Goal: Information Seeking & Learning: Learn about a topic

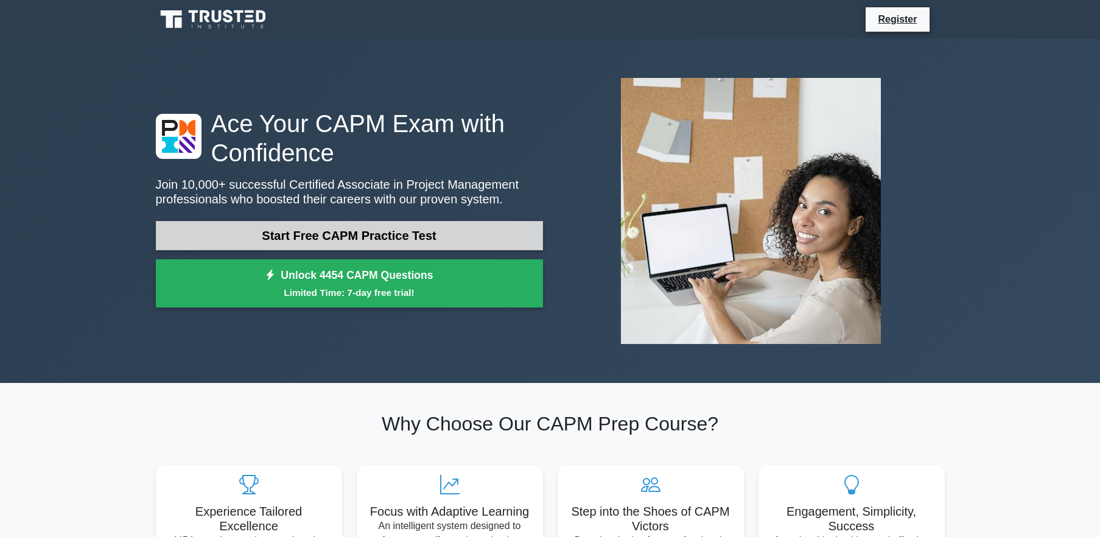
click at [439, 232] on link "Start Free CAPM Practice Test" at bounding box center [349, 235] width 387 height 29
click at [261, 221] on link "Start Free CAPM Practice Test" at bounding box center [349, 235] width 387 height 29
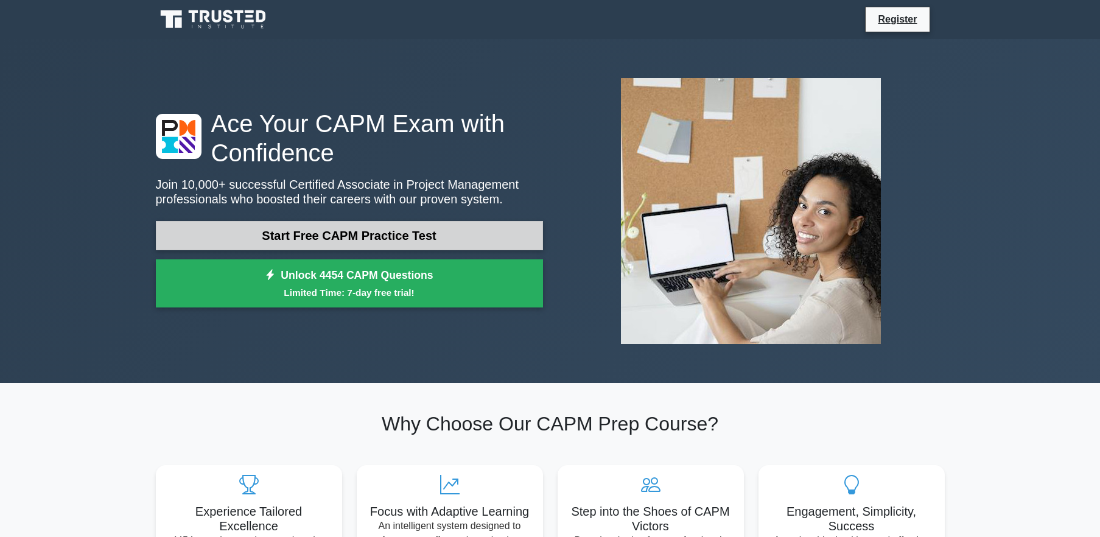
click at [261, 221] on link "Start Free CAPM Practice Test" at bounding box center [349, 235] width 387 height 29
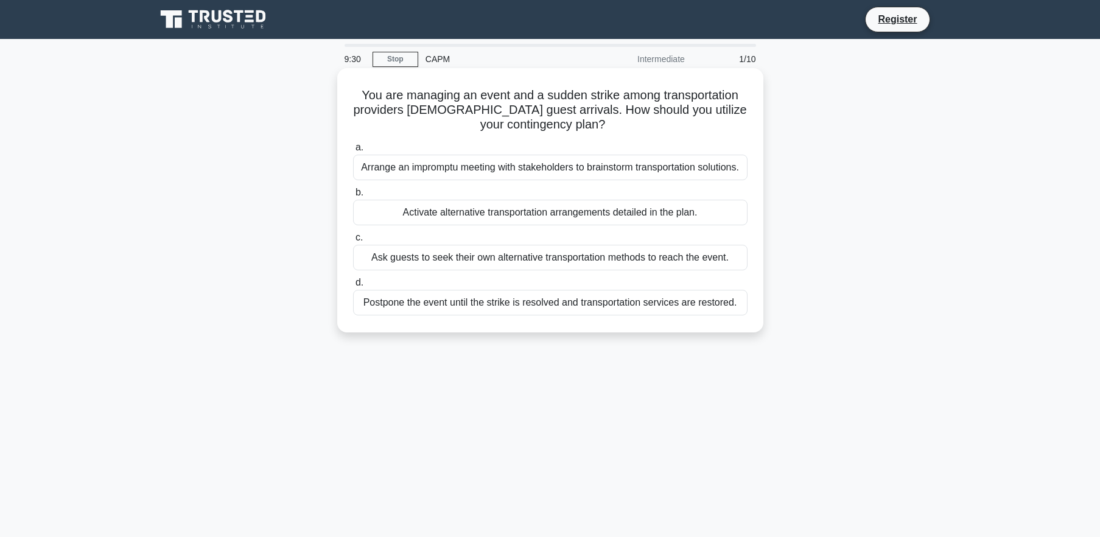
click at [626, 166] on div "Arrange an impromptu meeting with stakeholders to brainstorm transportation sol…" at bounding box center [550, 168] width 394 height 26
click at [353, 152] on input "a. Arrange an impromptu meeting with stakeholders to brainstorm transportation …" at bounding box center [353, 148] width 0 height 8
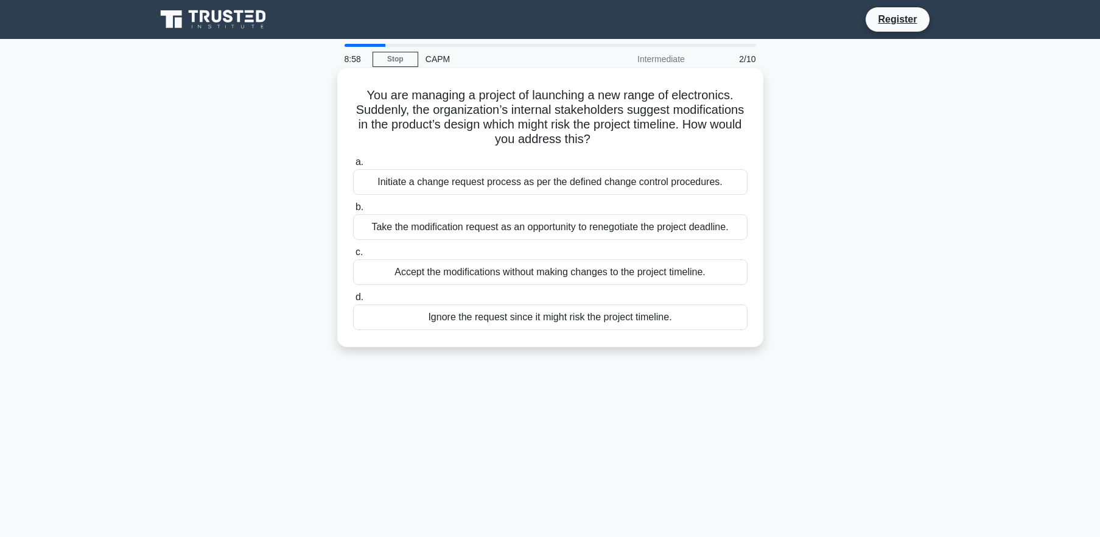
click at [597, 226] on div "Take the modification request as an opportunity to renegotiate the project dead…" at bounding box center [550, 227] width 394 height 26
click at [353, 211] on input "b. Take the modification request as an opportunity to renegotiate the project d…" at bounding box center [353, 207] width 0 height 8
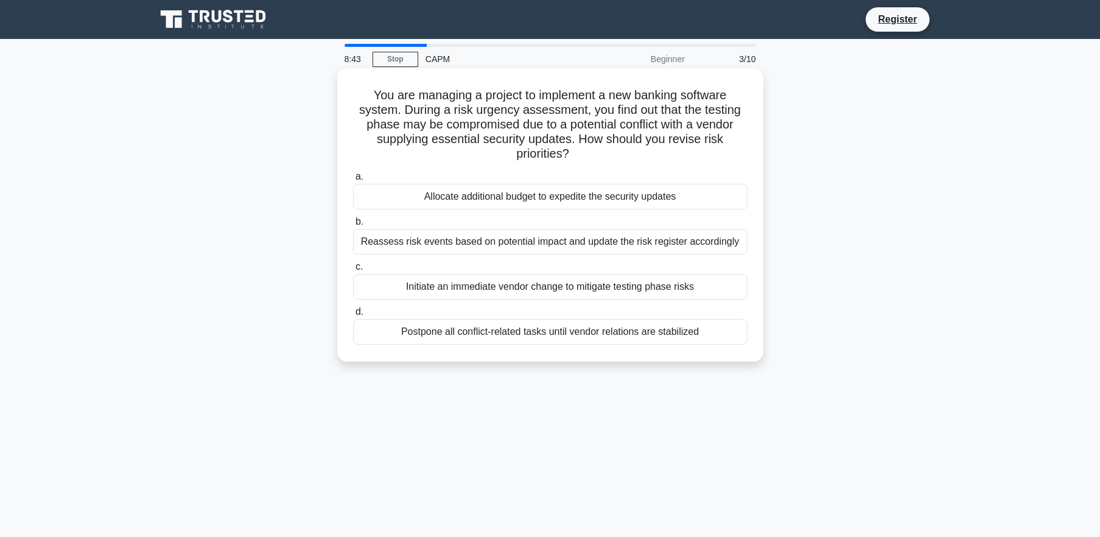
click at [551, 244] on div "Reassess risk events based on potential impact and update the risk register acc…" at bounding box center [550, 242] width 394 height 26
click at [353, 226] on input "b. Reassess risk events based on potential impact and update the risk register …" at bounding box center [353, 222] width 0 height 8
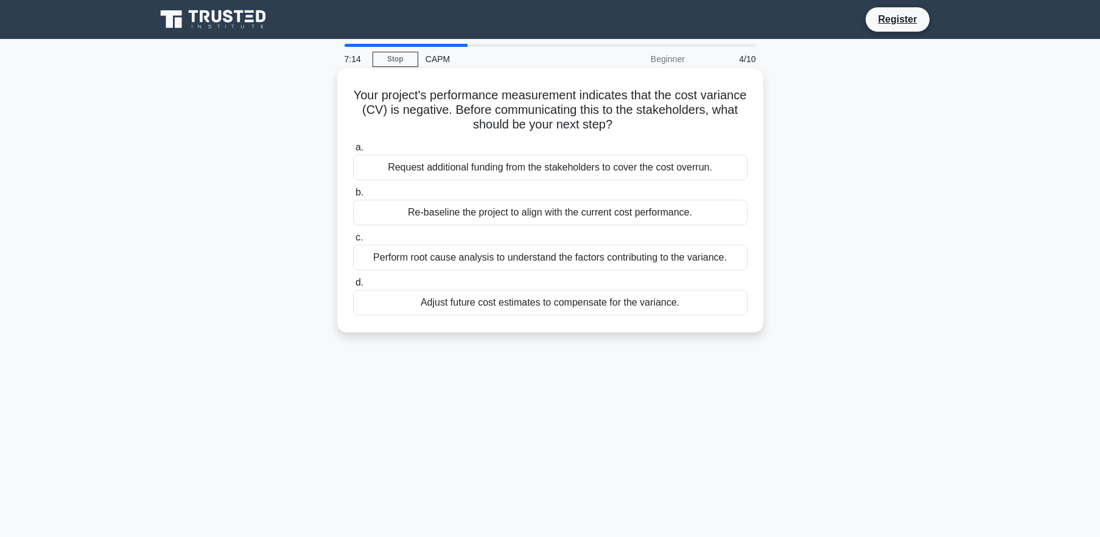
click at [506, 170] on div "Request additional funding from the stakeholders to cover the cost overrun." at bounding box center [550, 168] width 394 height 26
click at [353, 152] on input "a. Request additional funding from the stakeholders to cover the cost overrun." at bounding box center [353, 148] width 0 height 8
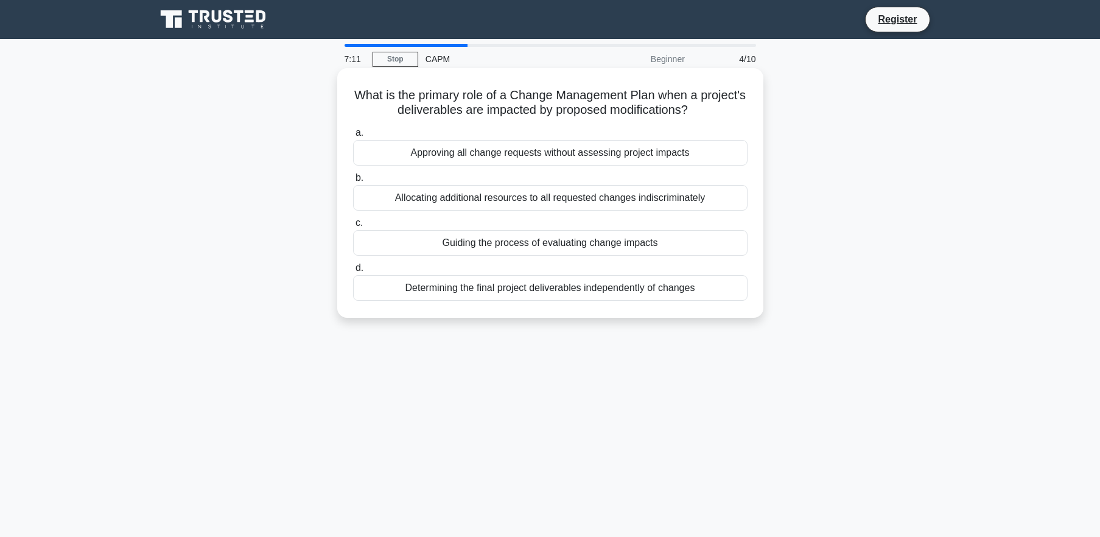
click at [610, 152] on div "Approving all change requests without assessing project impacts" at bounding box center [550, 153] width 394 height 26
click at [353, 137] on input "a. Approving all change requests without assessing project impacts" at bounding box center [353, 133] width 0 height 8
